Goal: Transaction & Acquisition: Purchase product/service

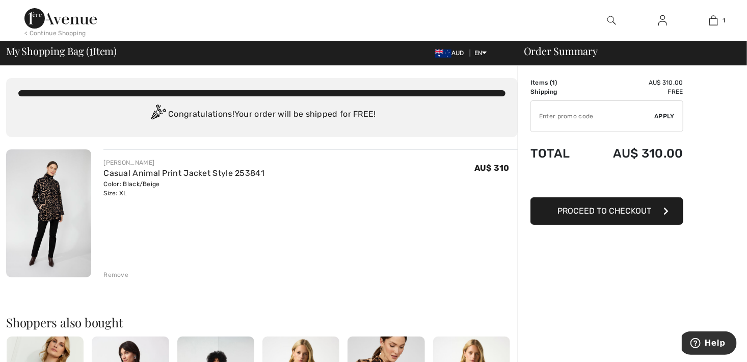
click at [115, 274] on div "Remove" at bounding box center [115, 274] width 25 height 9
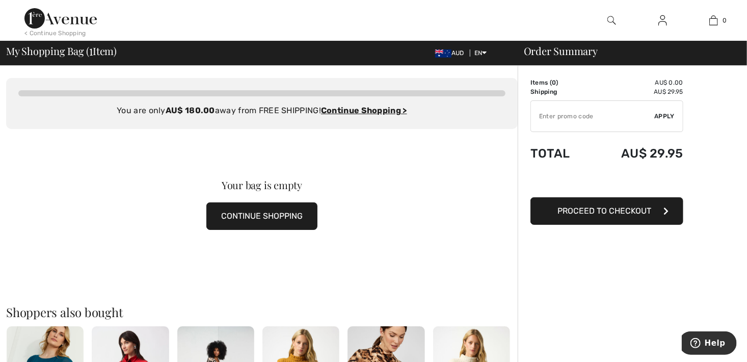
click at [265, 225] on button "CONTINUE SHOPPING" at bounding box center [261, 216] width 111 height 28
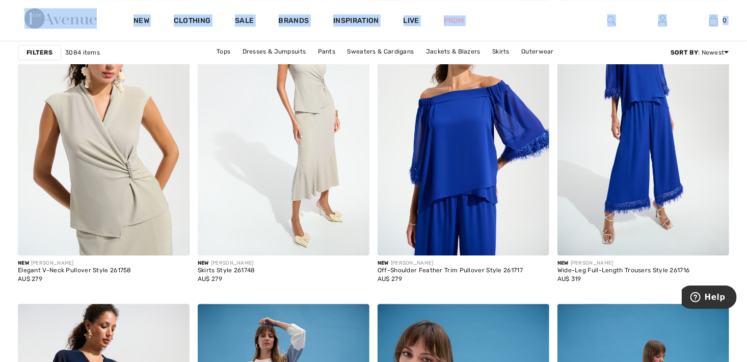
scroll to position [3414, 0]
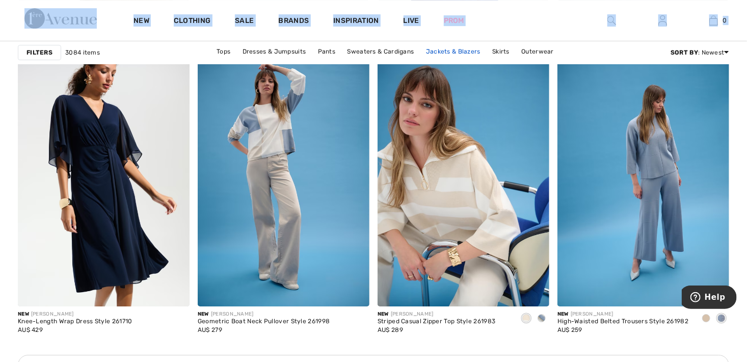
click at [456, 53] on link "Jackets & Blazers" at bounding box center [453, 51] width 65 height 13
drag, startPoint x: 456, startPoint y: 53, endPoint x: 437, endPoint y: 51, distance: 19.4
click at [437, 51] on link "Jackets & Blazers" at bounding box center [453, 51] width 65 height 13
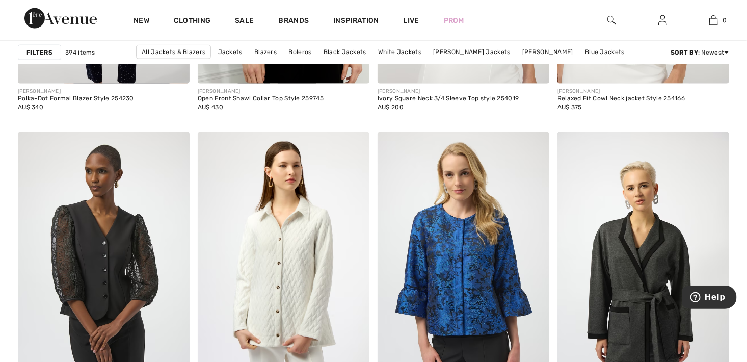
scroll to position [4484, 0]
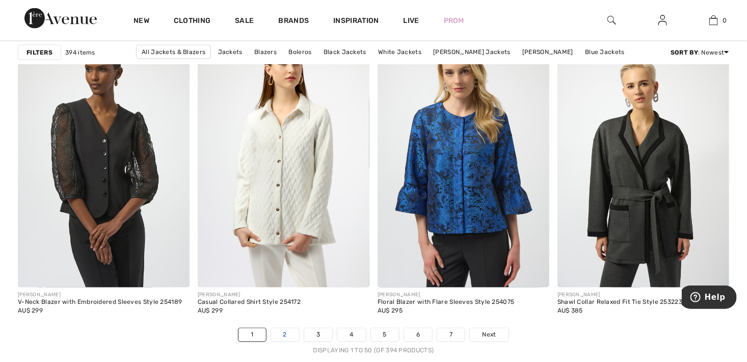
click at [290, 335] on link "2" at bounding box center [285, 334] width 28 height 13
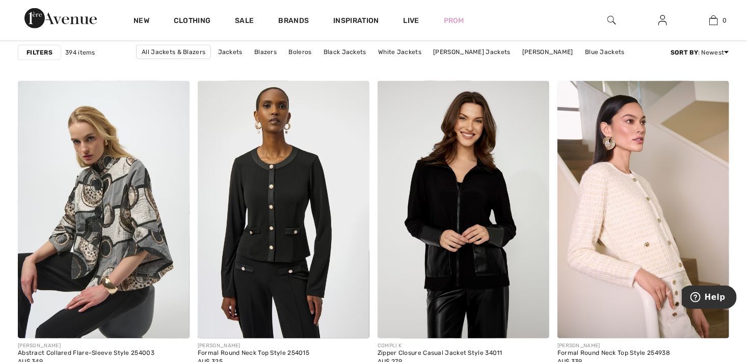
scroll to position [4739, 0]
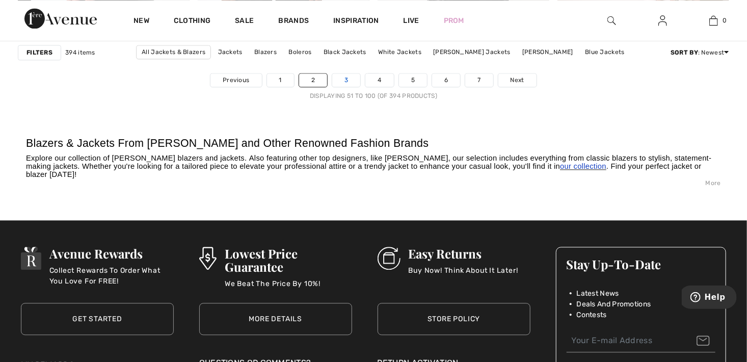
click at [356, 78] on link "3" at bounding box center [346, 79] width 28 height 13
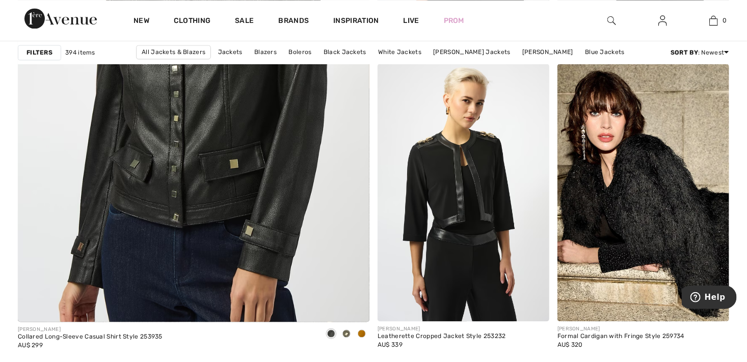
scroll to position [3108, 0]
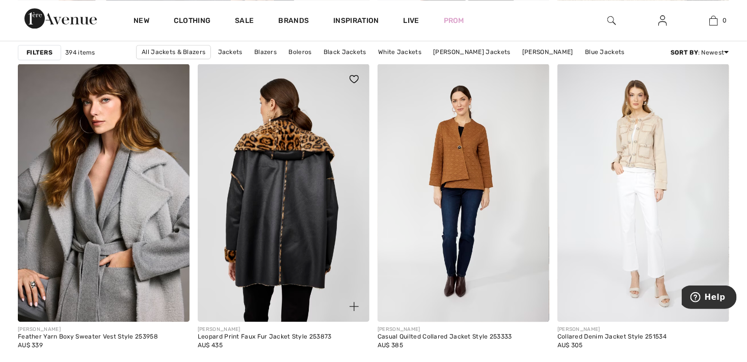
click at [288, 202] on img at bounding box center [284, 193] width 172 height 258
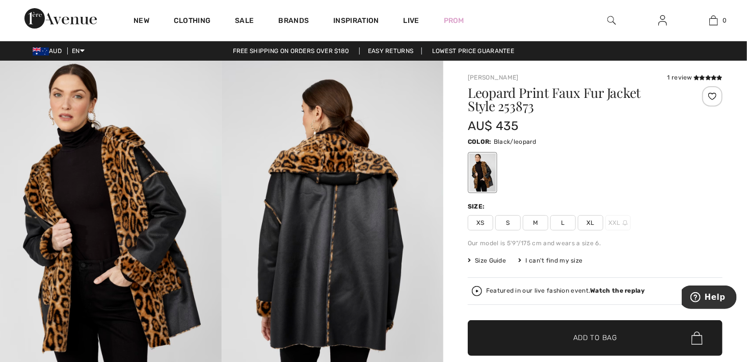
click at [595, 223] on span "XL" at bounding box center [590, 222] width 25 height 15
